Goal: Use online tool/utility: Utilize a website feature to perform a specific function

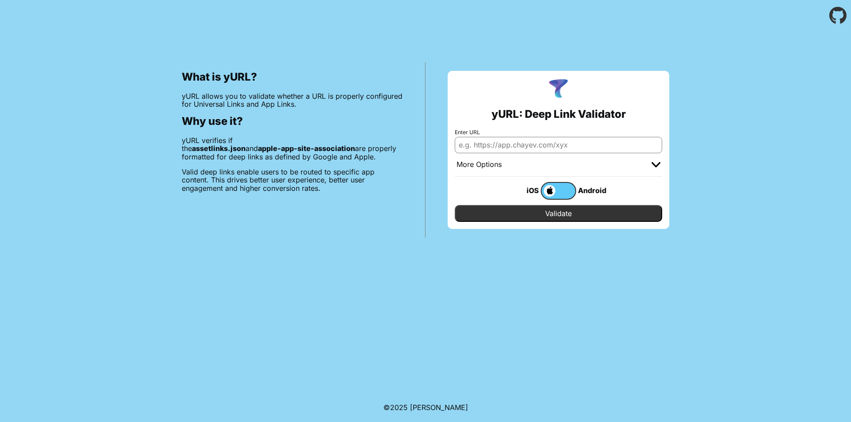
click at [512, 147] on input "Enter URL" at bounding box center [558, 145] width 207 height 16
paste input "[EMAIL_ADDRESS][DOMAIN_NAME]"
click at [552, 211] on input "Validate" at bounding box center [558, 213] width 207 height 17
click at [533, 142] on input "[EMAIL_ADDRESS][DOMAIN_NAME]" at bounding box center [558, 145] width 207 height 16
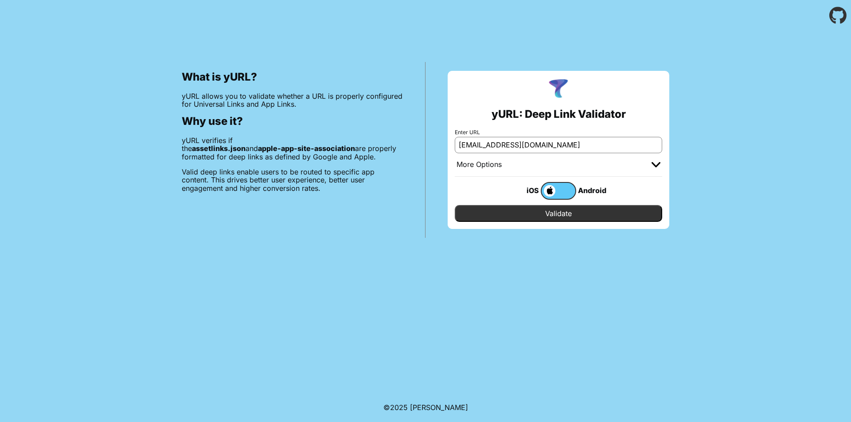
click at [519, 148] on input "[EMAIL_ADDRESS][DOMAIN_NAME]" at bounding box center [558, 145] width 207 height 16
paste input "[URL][DOMAIN_NAME]"
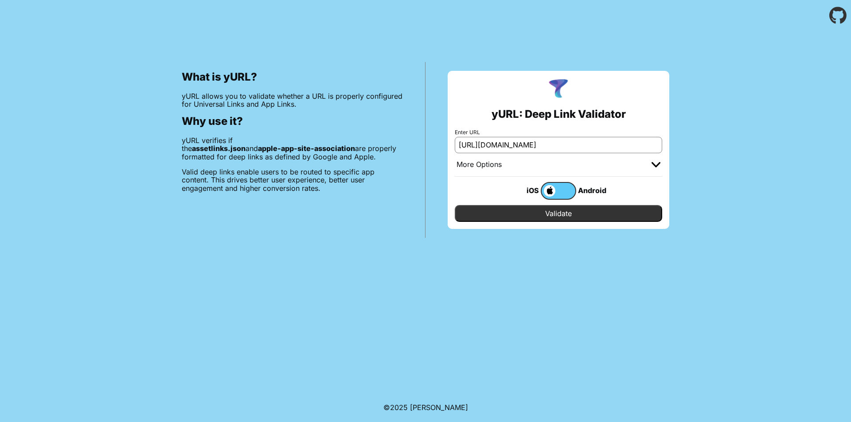
type input "[URL][DOMAIN_NAME]"
click at [559, 215] on input "Validate" at bounding box center [558, 213] width 207 height 17
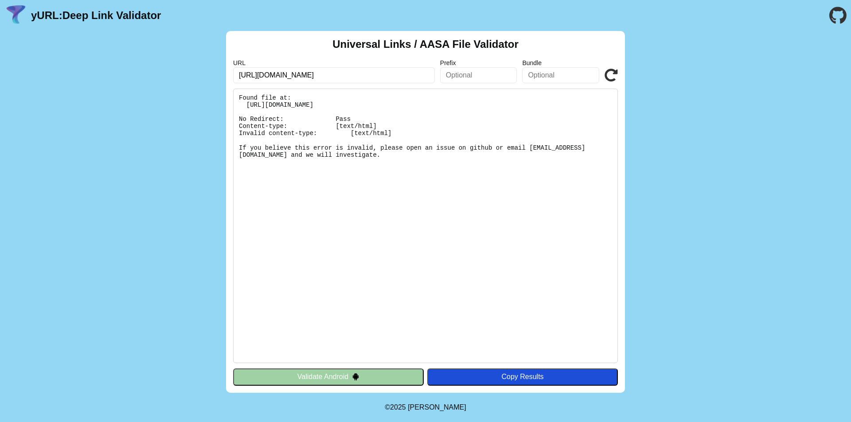
click at [495, 380] on div "Copy Results" at bounding box center [523, 377] width 182 height 8
